Goal: Navigation & Orientation: Find specific page/section

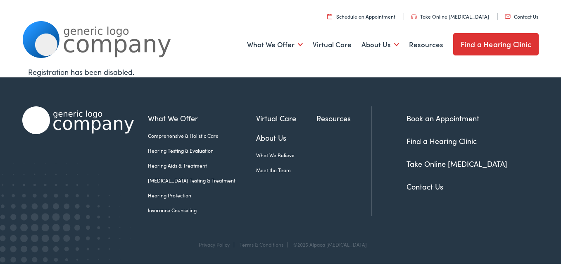
click at [479, 44] on link "Find a Hearing Clinic" at bounding box center [496, 44] width 86 height 22
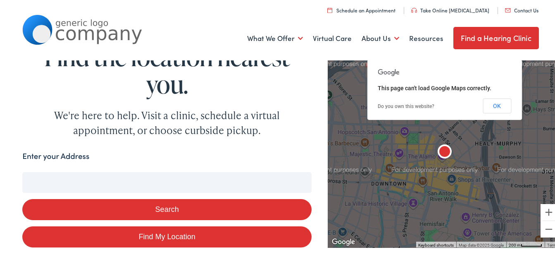
click at [143, 207] on button "Search" at bounding box center [166, 207] width 289 height 21
click at [171, 206] on button "Search" at bounding box center [166, 207] width 289 height 21
click at [154, 237] on link "Find My Location" at bounding box center [166, 234] width 289 height 21
type input "[GEOGRAPHIC_DATA], [US_STATE]"
click at [157, 206] on button "Search" at bounding box center [166, 207] width 289 height 21
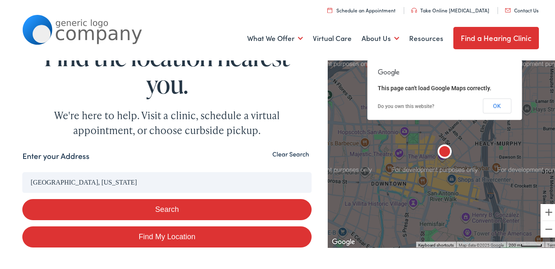
click at [486, 102] on button "OK" at bounding box center [497, 104] width 29 height 15
